Goal: Task Accomplishment & Management: Manage account settings

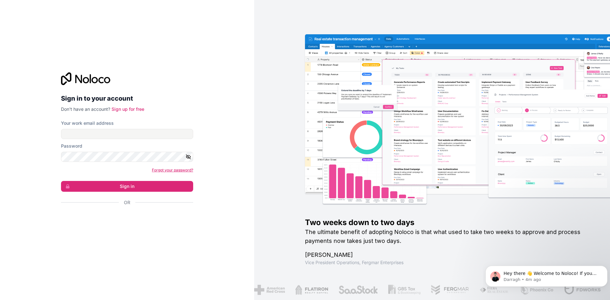
click at [175, 170] on link "Forgot your password?" at bounding box center [172, 170] width 41 height 5
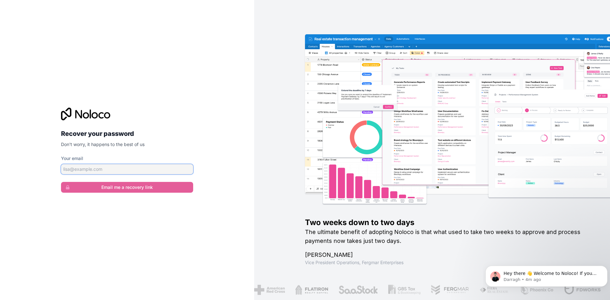
click at [88, 169] on input "Your email" at bounding box center [127, 169] width 132 height 10
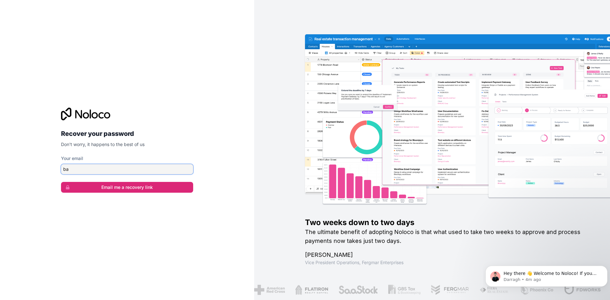
type input "b"
type input "badr94200@gmail.com"
click at [103, 188] on button "Email me a recovery link" at bounding box center [127, 187] width 132 height 11
